Goal: Task Accomplishment & Management: Manage account settings

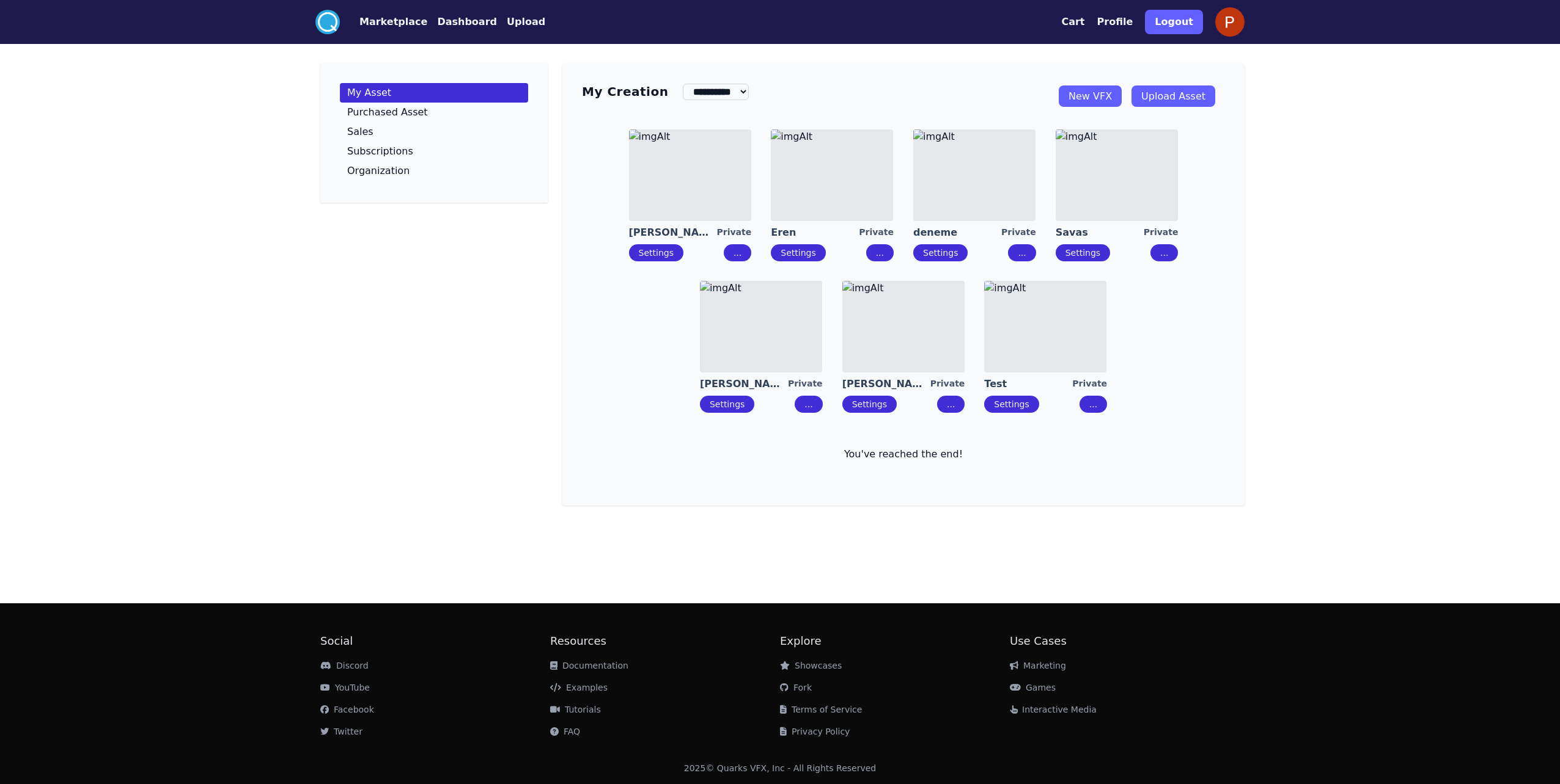
click at [1373, 144] on div "**********" at bounding box center [780, 392] width 1560 height 784
click at [1235, 18] on img at bounding box center [1230, 22] width 29 height 29
click at [1219, 21] on img at bounding box center [1230, 22] width 29 height 29
click at [1110, 21] on div "Cart Profile Logout" at bounding box center [1153, 22] width 183 height 34
click at [1124, 21] on button "Profile" at bounding box center [1114, 22] width 36 height 15
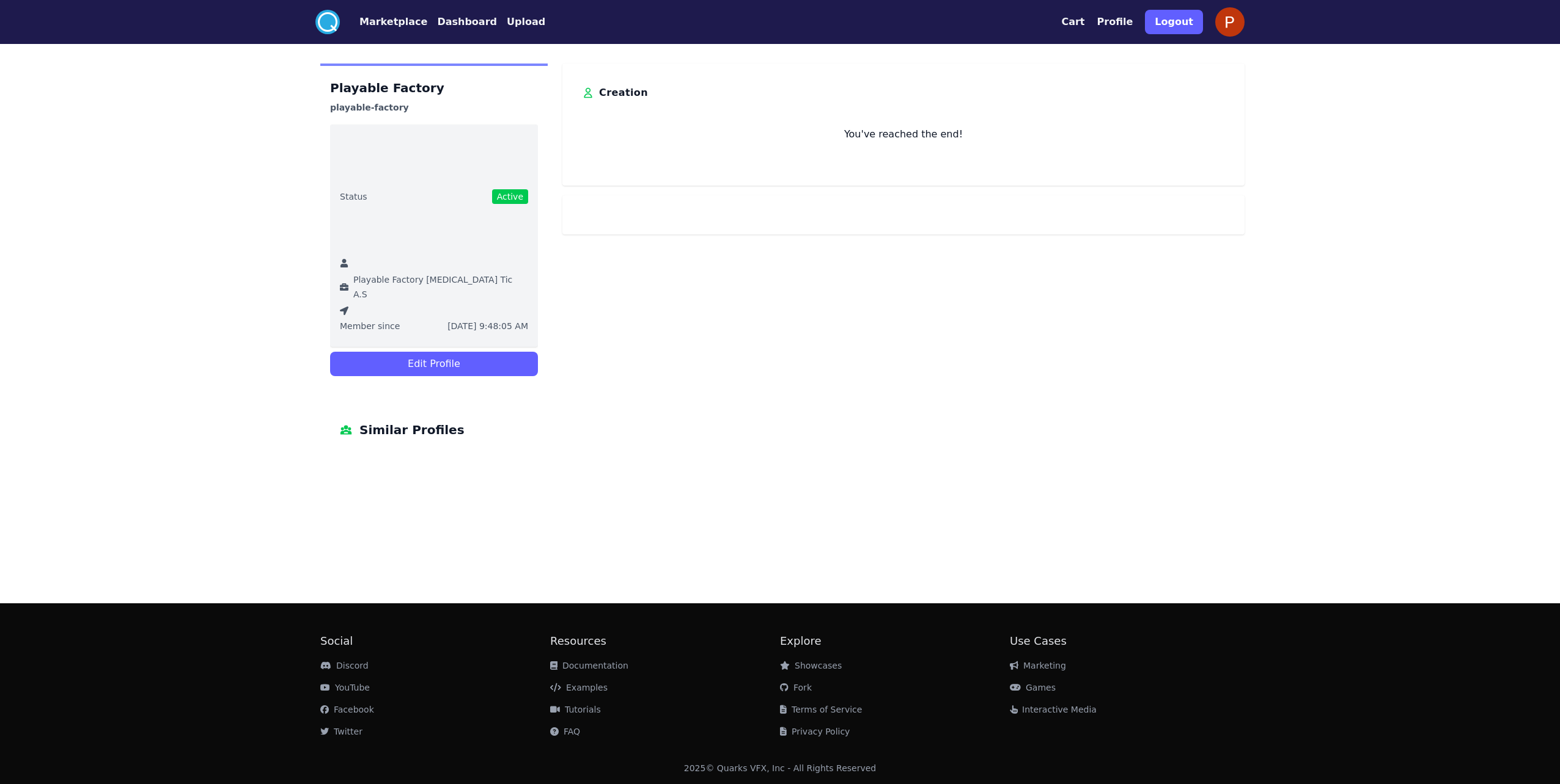
click at [1128, 21] on button "Profile" at bounding box center [1114, 22] width 36 height 15
click at [1179, 21] on button "Logout" at bounding box center [1173, 22] width 58 height 24
